Goal: Transaction & Acquisition: Purchase product/service

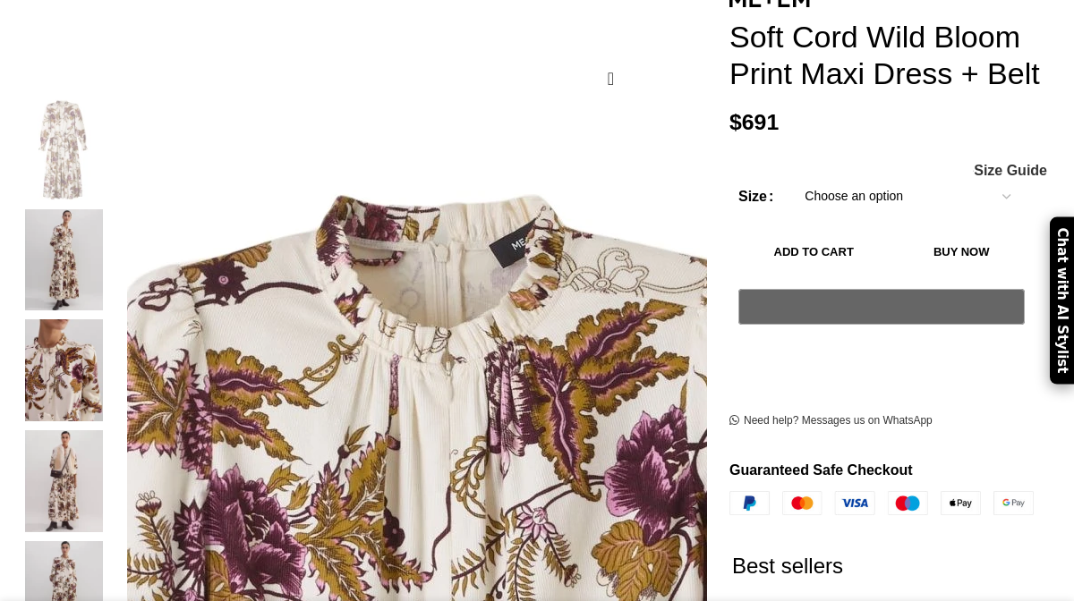
scroll to position [268, 0]
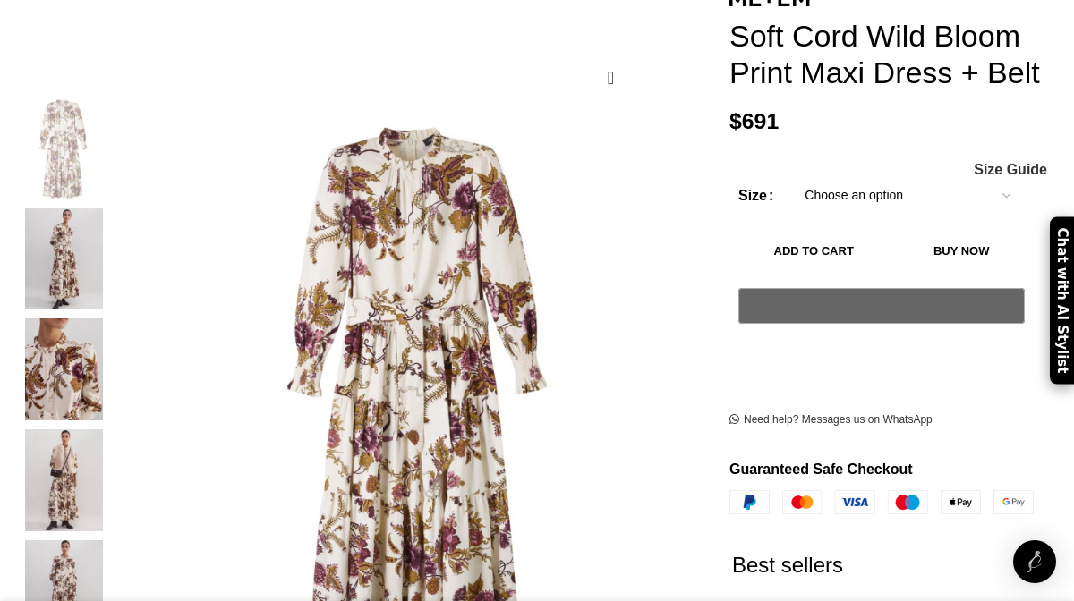
click at [839, 197] on select "Choose an option 12 UK" at bounding box center [907, 196] width 233 height 38
select select "12-uk"
click at [791, 182] on select "Choose an option 12 UK" at bounding box center [907, 196] width 233 height 38
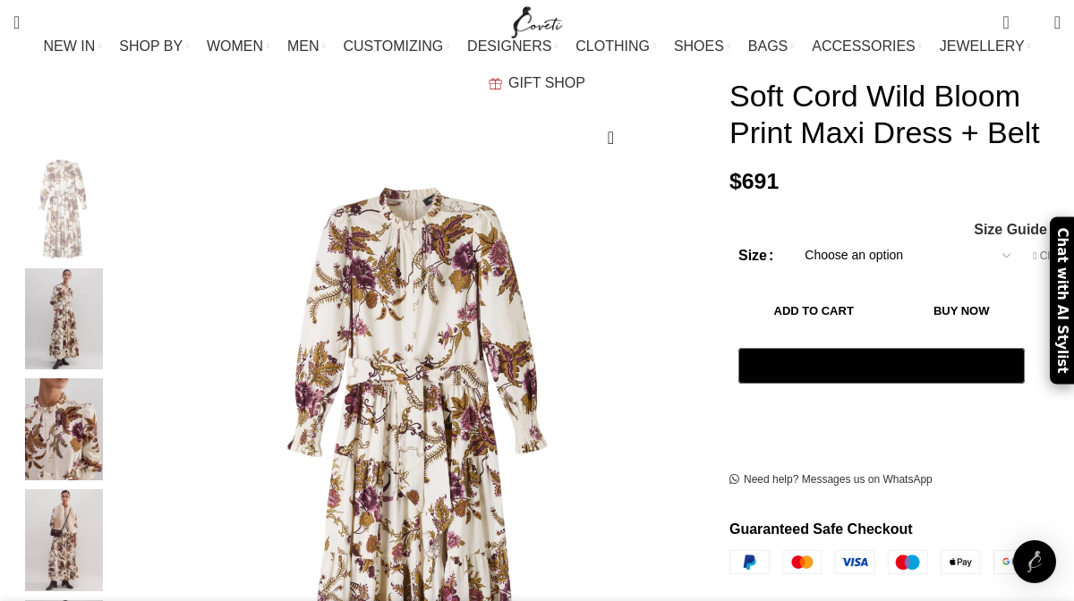
scroll to position [0, 183]
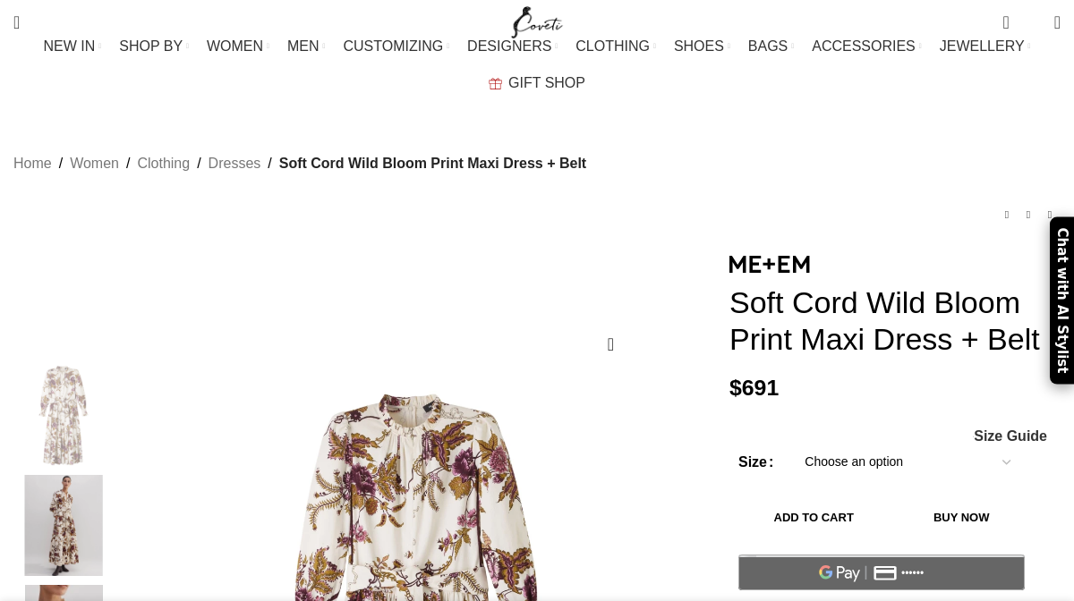
scroll to position [279, 0]
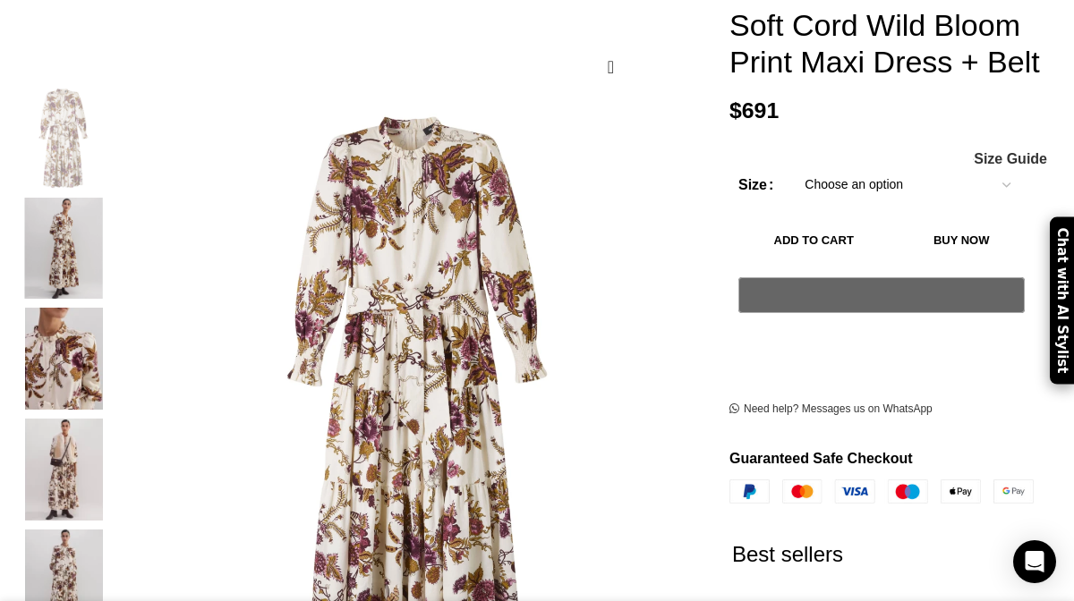
click at [77, 228] on img "2 / 6" at bounding box center [63, 249] width 109 height 102
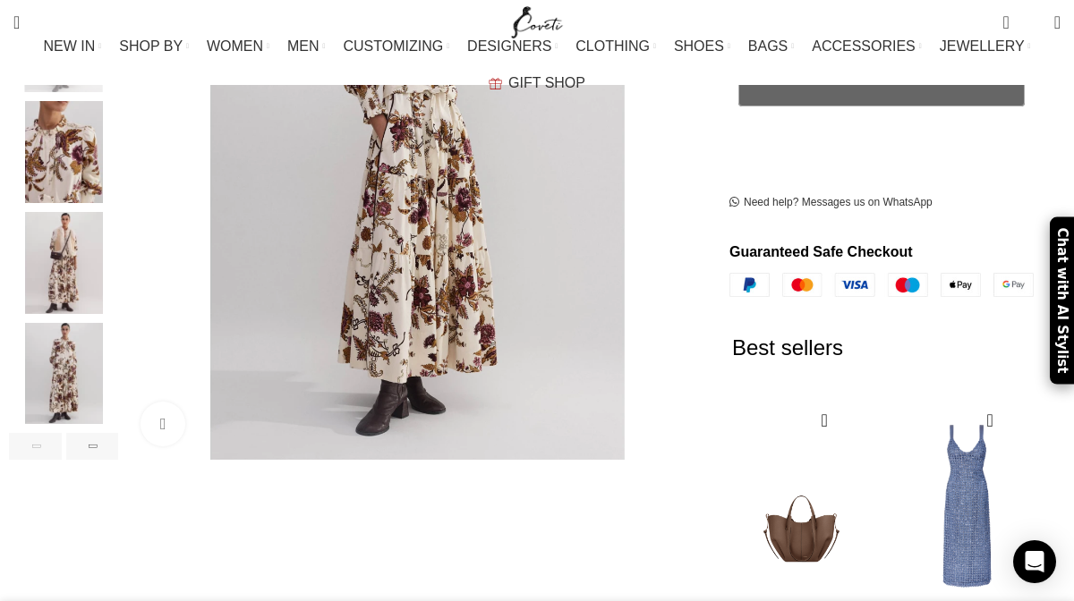
scroll to position [488, 0]
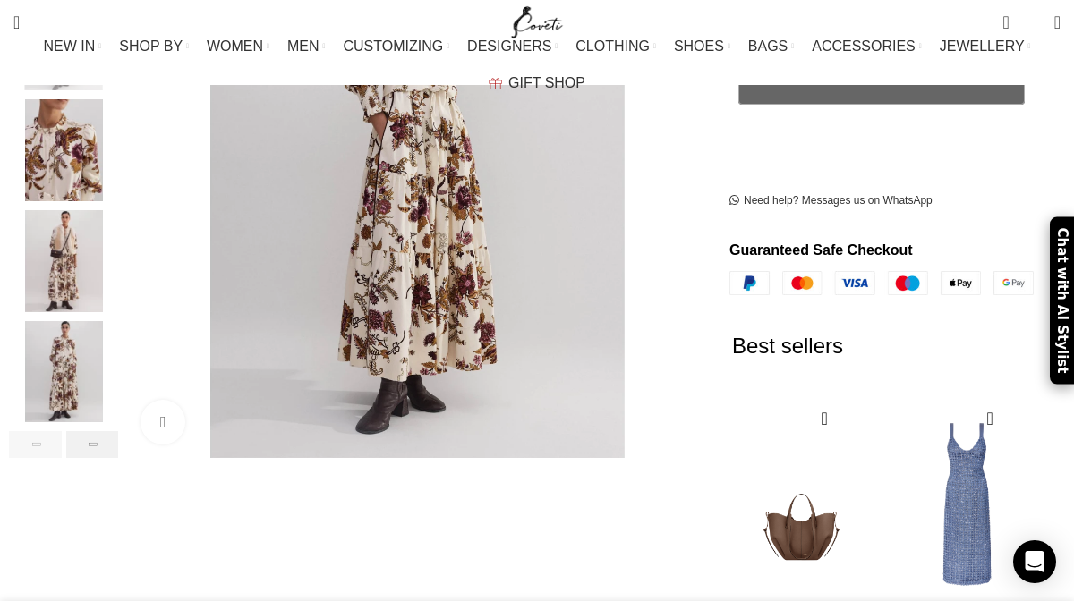
click at [98, 431] on div "Next slide" at bounding box center [92, 444] width 53 height 27
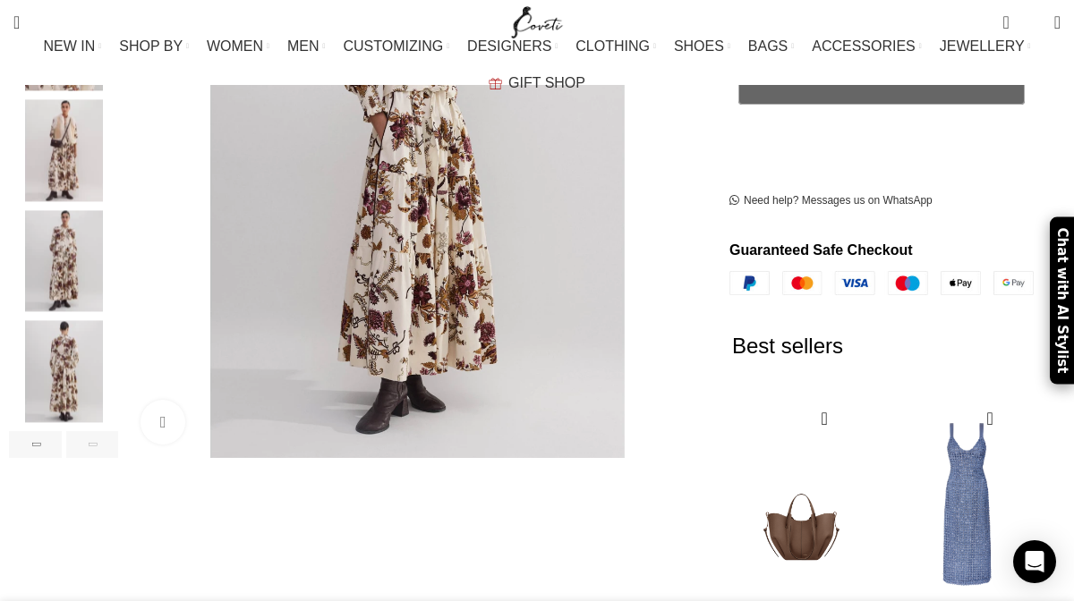
click at [61, 354] on img "6 / 6" at bounding box center [63, 372] width 109 height 102
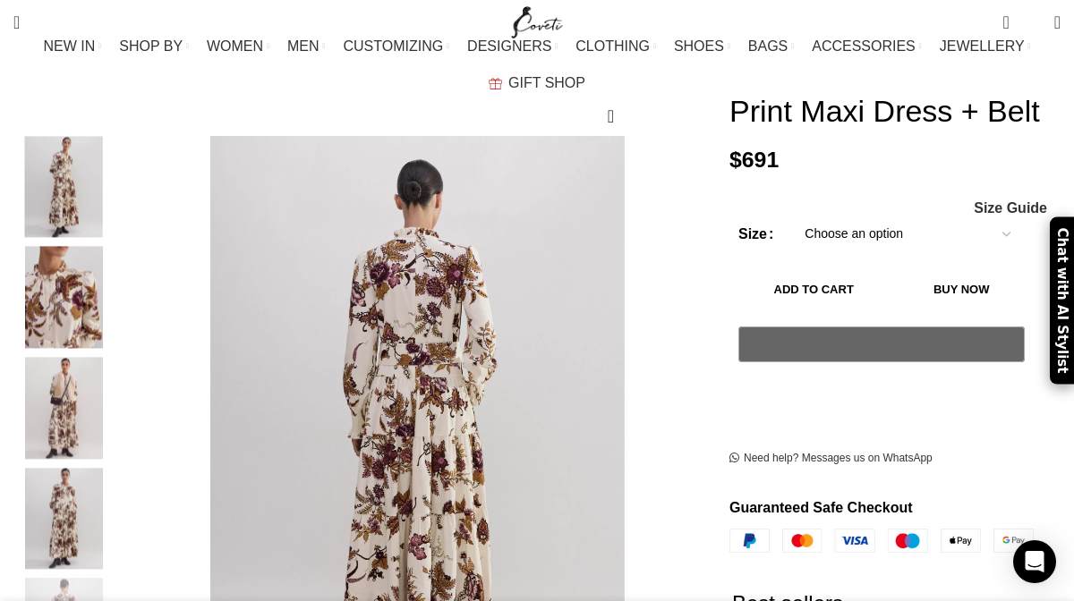
scroll to position [0, 550]
click at [669, 412] on div "Next slide" at bounding box center [684, 426] width 45 height 45
click at [690, 404] on div "Next slide" at bounding box center [684, 426] width 45 height 45
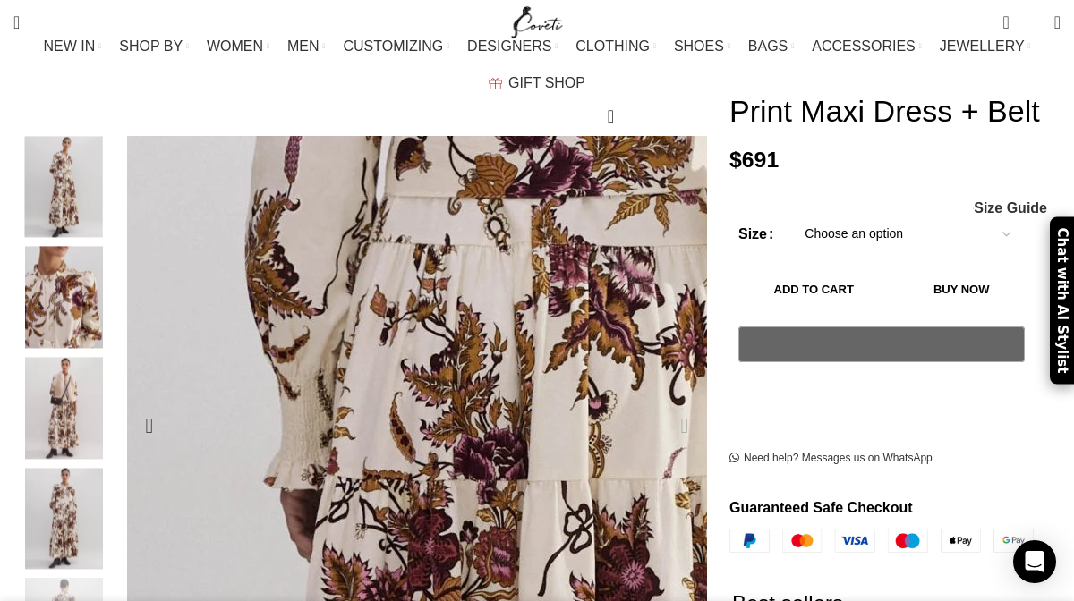
scroll to position [0, 734]
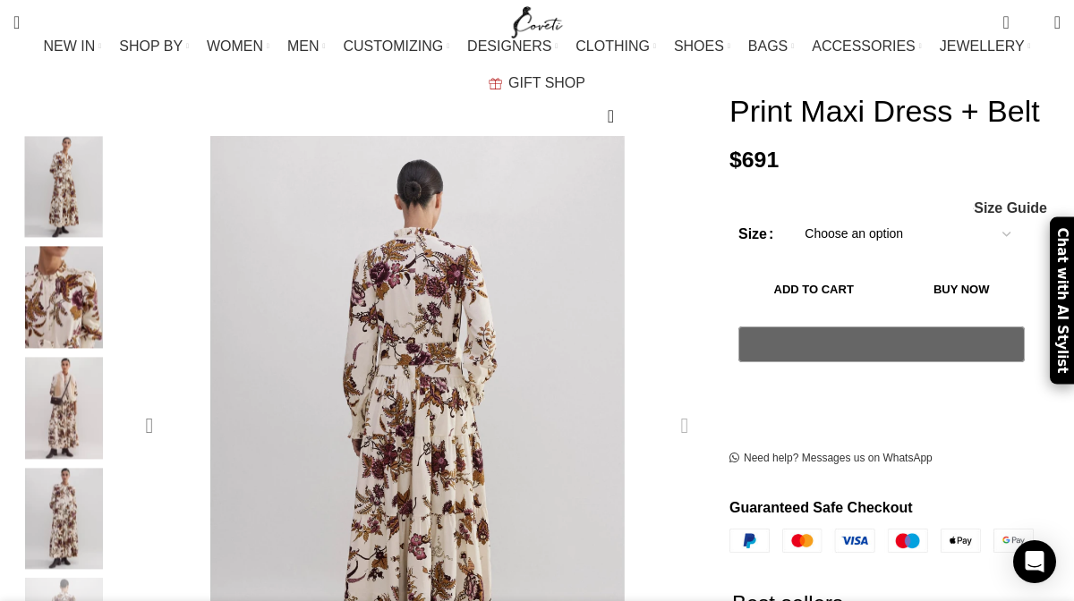
click at [157, 409] on div "Previous slide" at bounding box center [149, 426] width 45 height 45
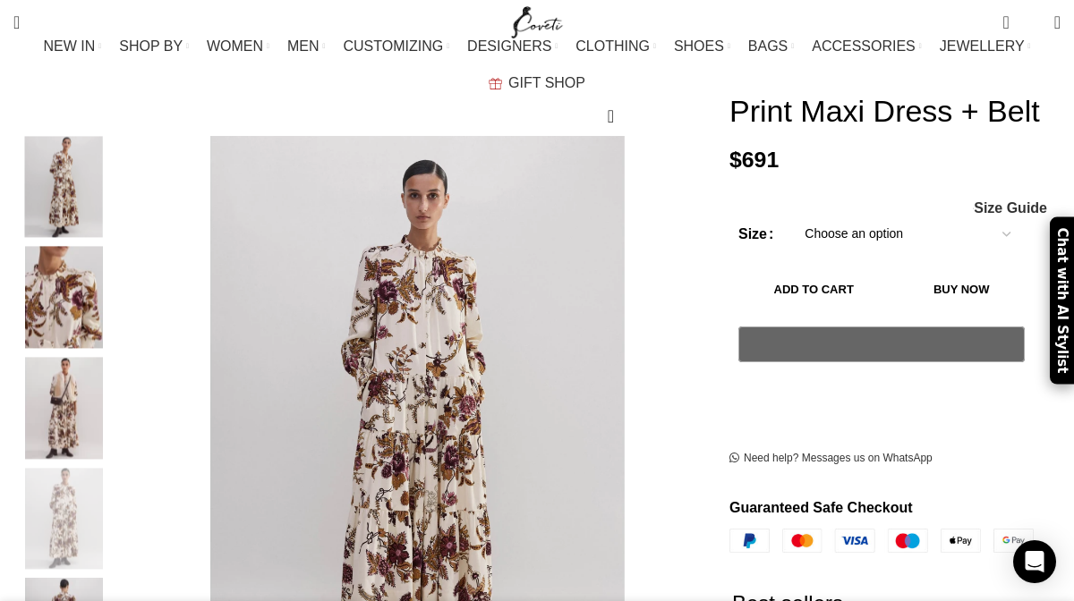
scroll to position [0, 909]
